Goal: Find specific page/section: Find specific page/section

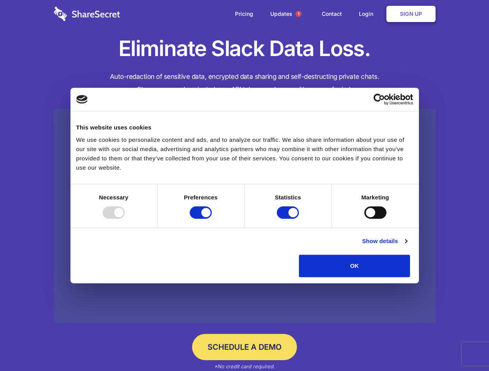
click at [125, 219] on div at bounding box center [114, 213] width 22 height 12
click at [212, 219] on input "Preferences" at bounding box center [201, 213] width 22 height 12
checkbox input "false"
click at [289, 219] on input "Statistics" at bounding box center [288, 213] width 22 height 12
checkbox input "false"
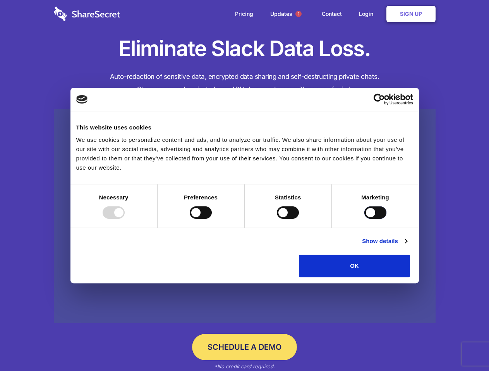
click at [364, 219] on input "Marketing" at bounding box center [375, 213] width 22 height 12
checkbox input "true"
click at [407, 246] on link "Show details" at bounding box center [384, 241] width 45 height 9
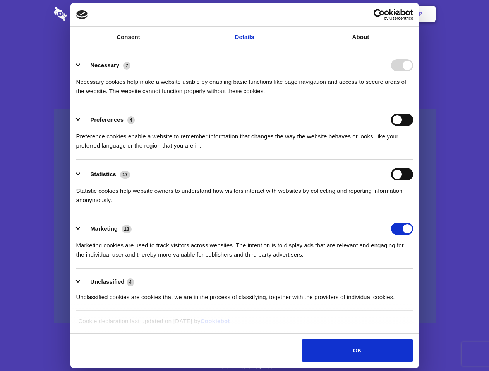
click at [413, 105] on li "Necessary 7 Necessary cookies help make a website usable by enabling basic func…" at bounding box center [244, 78] width 337 height 55
click at [298, 14] on span "1" at bounding box center [298, 14] width 6 height 6
